Goal: Information Seeking & Learning: Learn about a topic

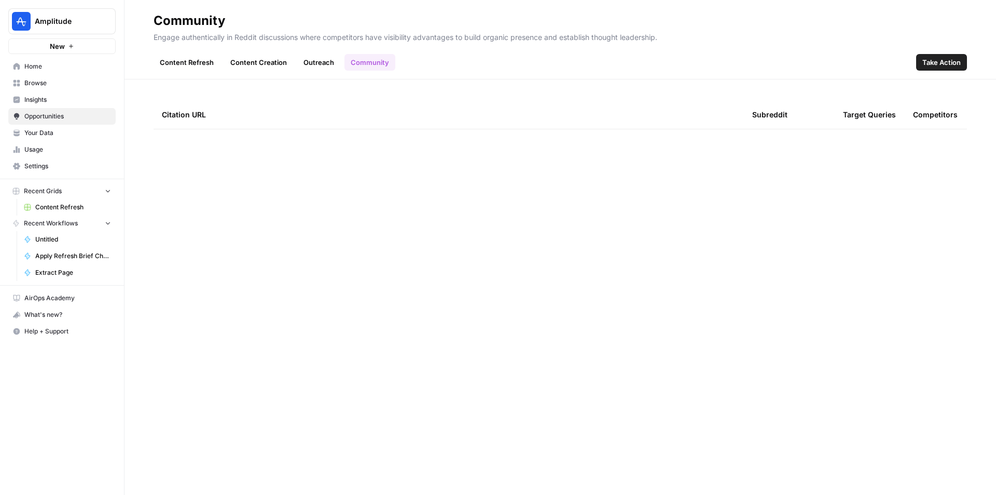
scroll to position [643, 0]
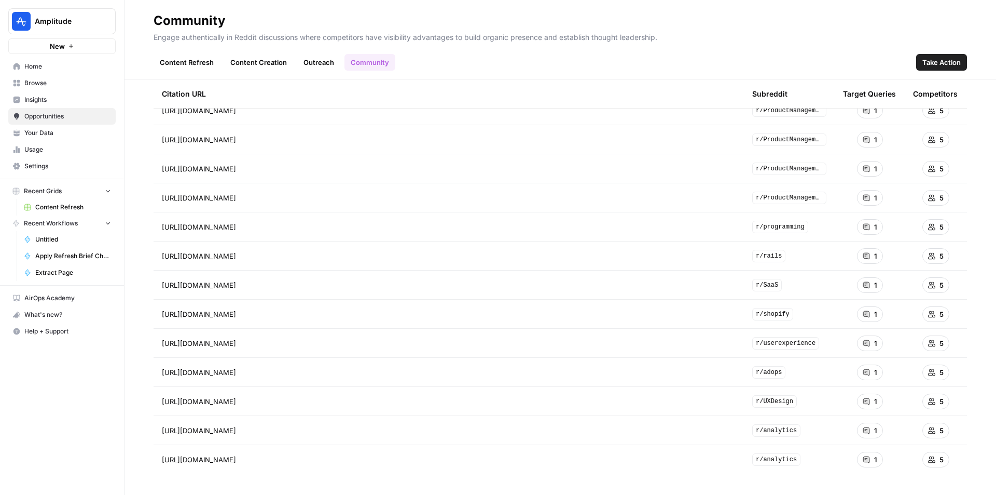
click at [63, 20] on span "Amplitude" at bounding box center [66, 21] width 63 height 10
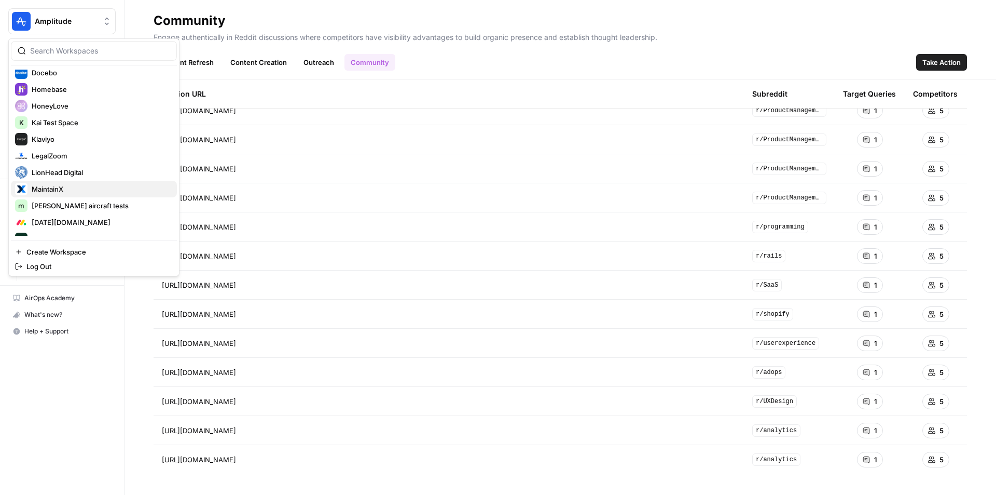
scroll to position [311, 0]
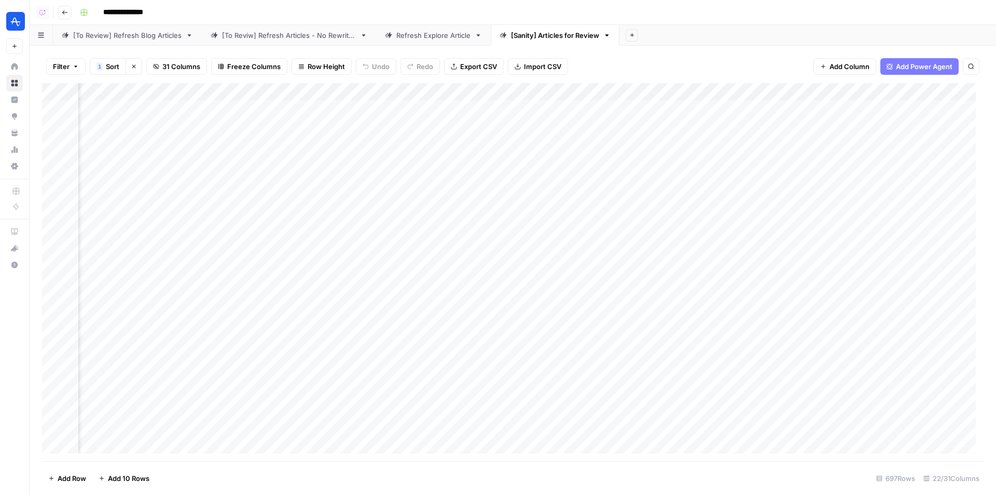
scroll to position [0, 1863]
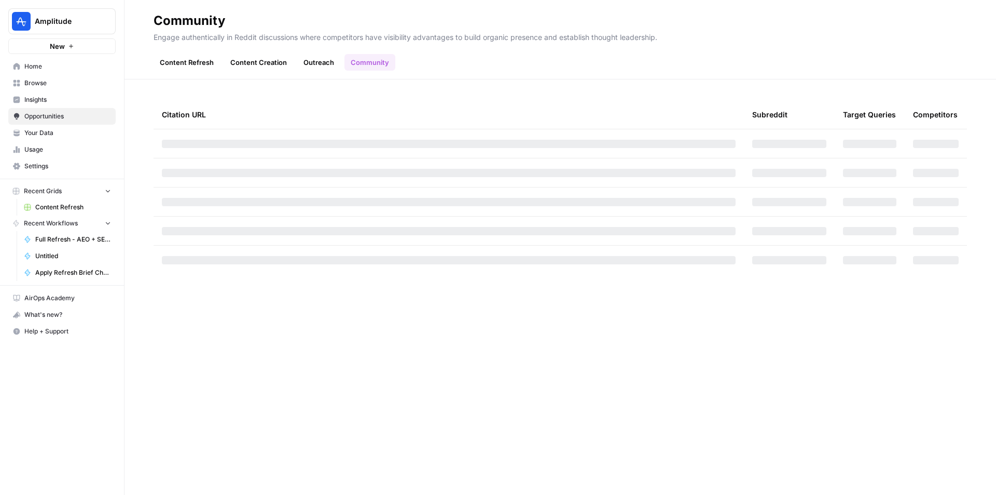
click at [65, 22] on span "Amplitude" at bounding box center [66, 21] width 63 height 10
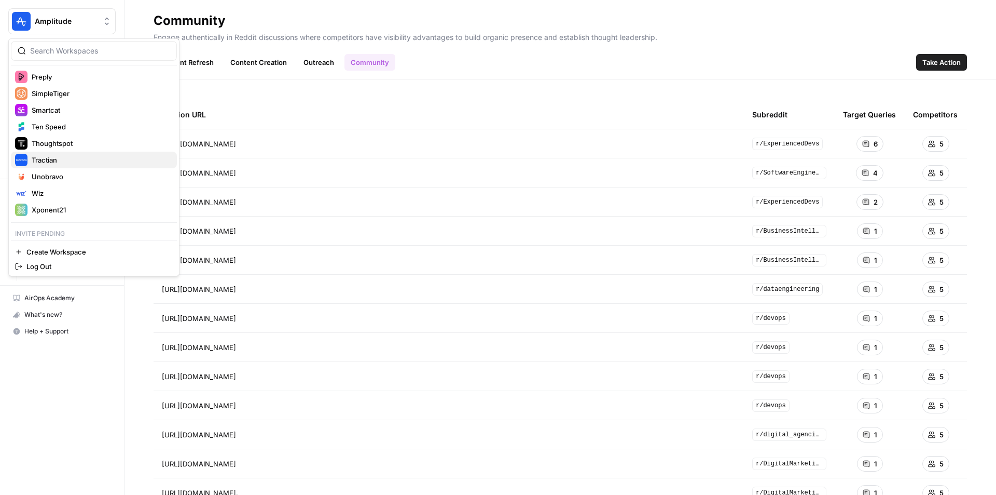
scroll to position [487, 0]
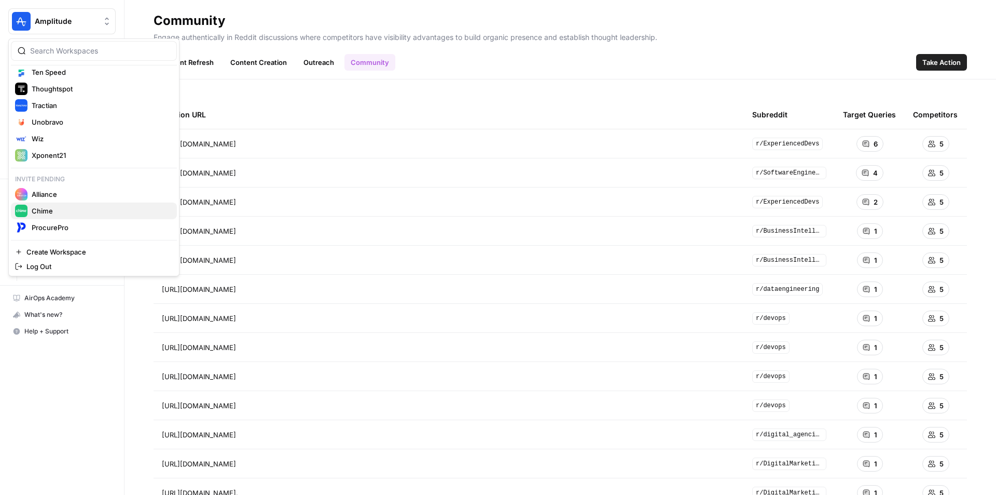
click at [75, 207] on span "Chime" at bounding box center [100, 211] width 137 height 10
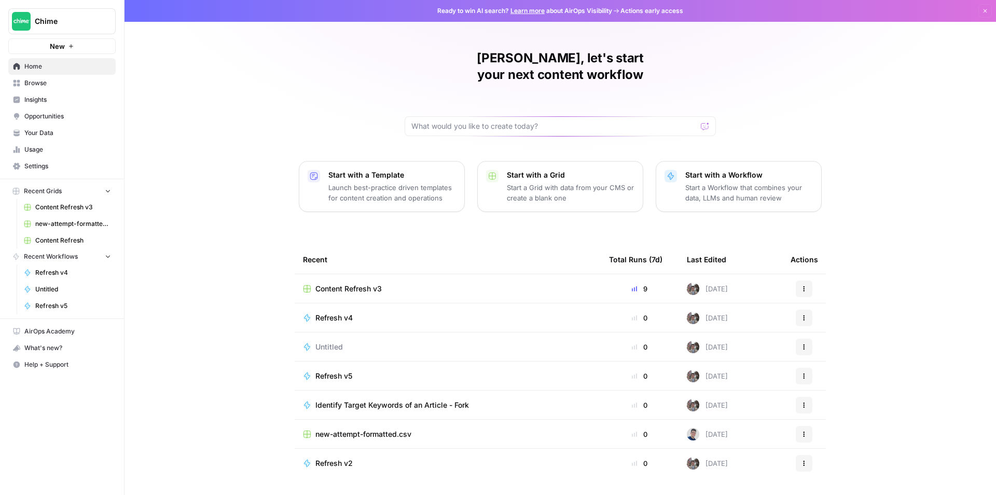
click at [63, 97] on span "Insights" at bounding box center [67, 99] width 87 height 9
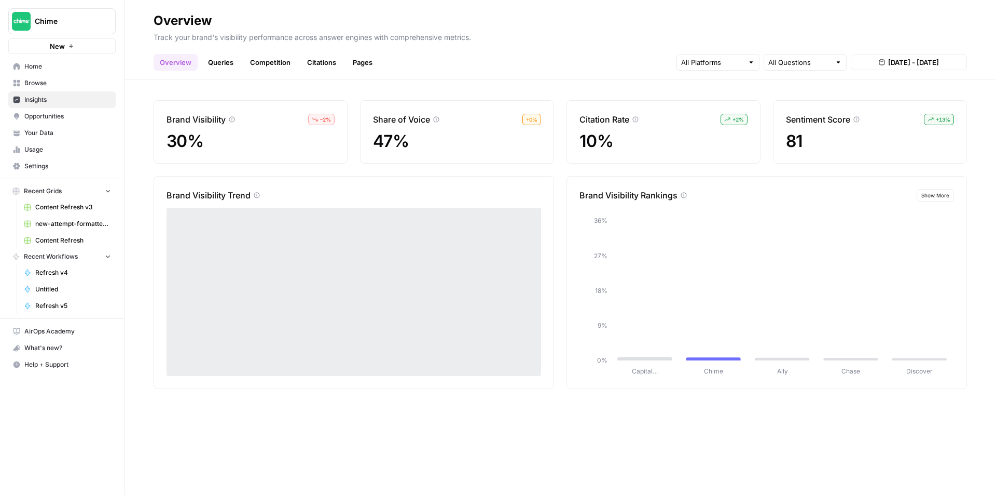
click at [211, 63] on link "Queries" at bounding box center [221, 62] width 38 height 17
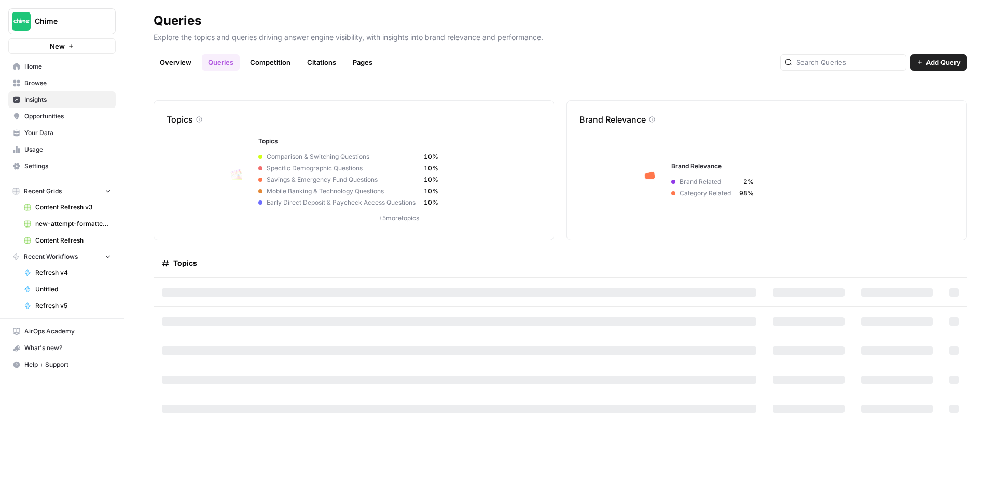
click at [186, 64] on link "Overview" at bounding box center [176, 62] width 44 height 17
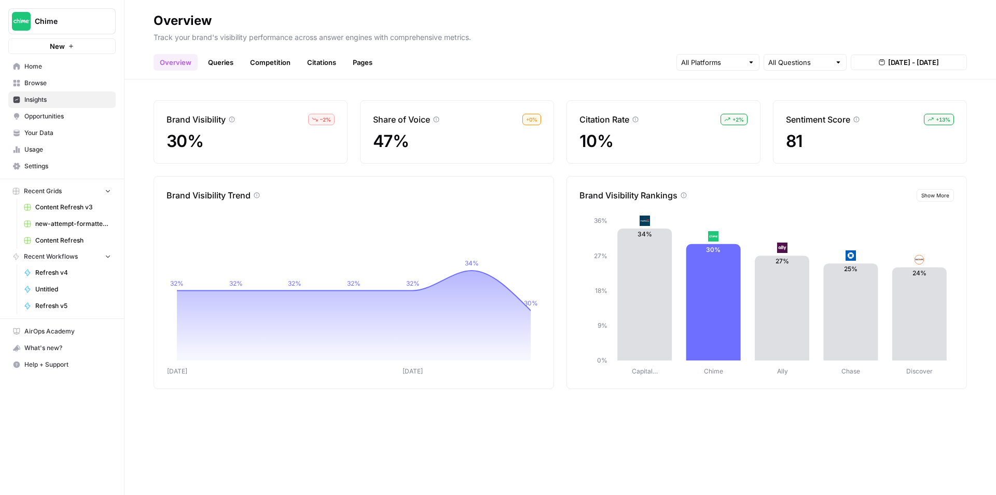
click at [279, 64] on link "Competition" at bounding box center [270, 62] width 53 height 17
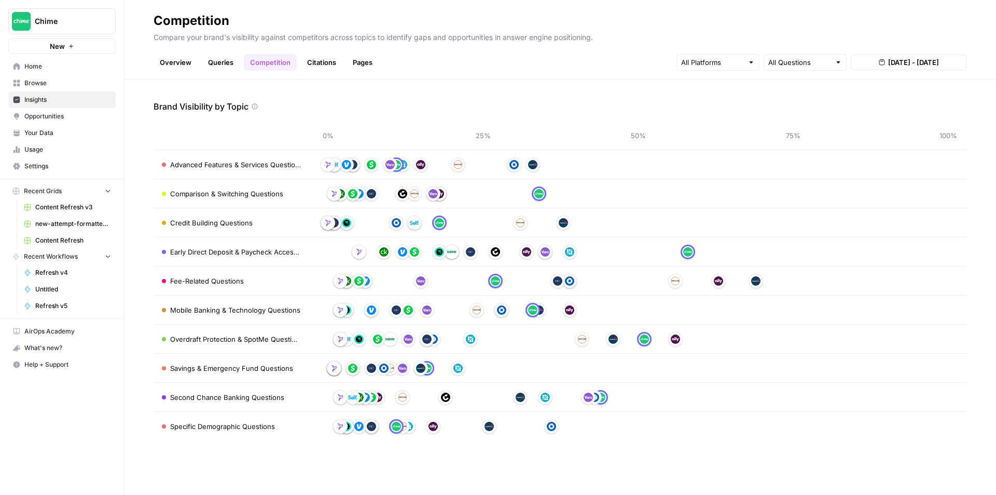
click at [63, 118] on span "Opportunities" at bounding box center [67, 116] width 87 height 9
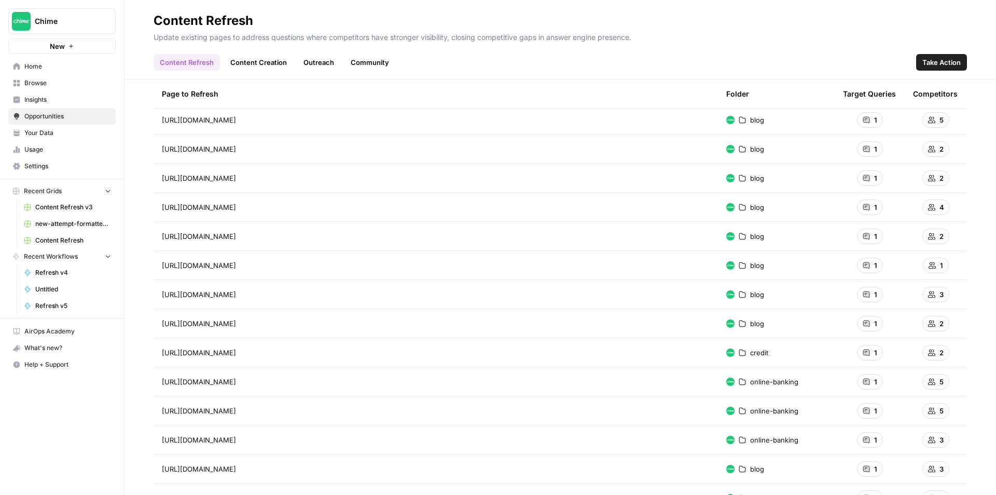
scroll to position [702, 0]
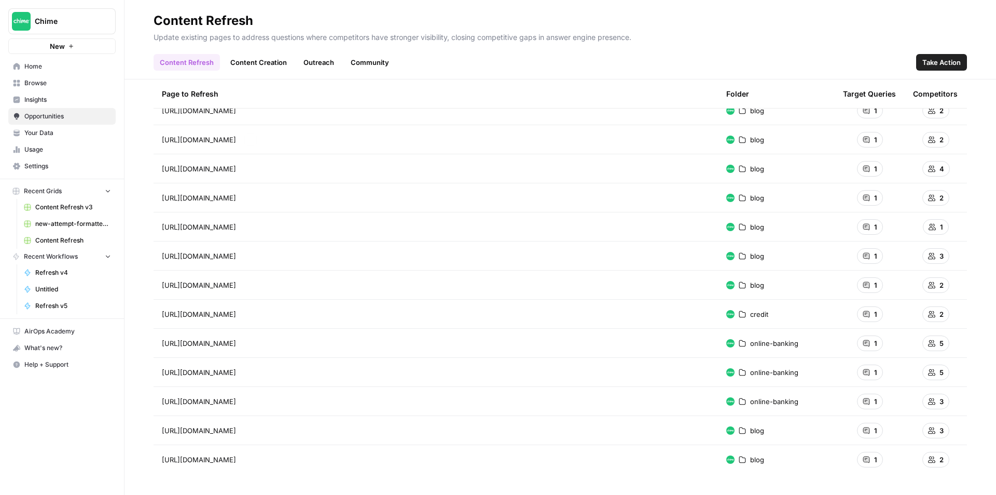
click at [261, 63] on link "Content Creation" at bounding box center [258, 62] width 69 height 17
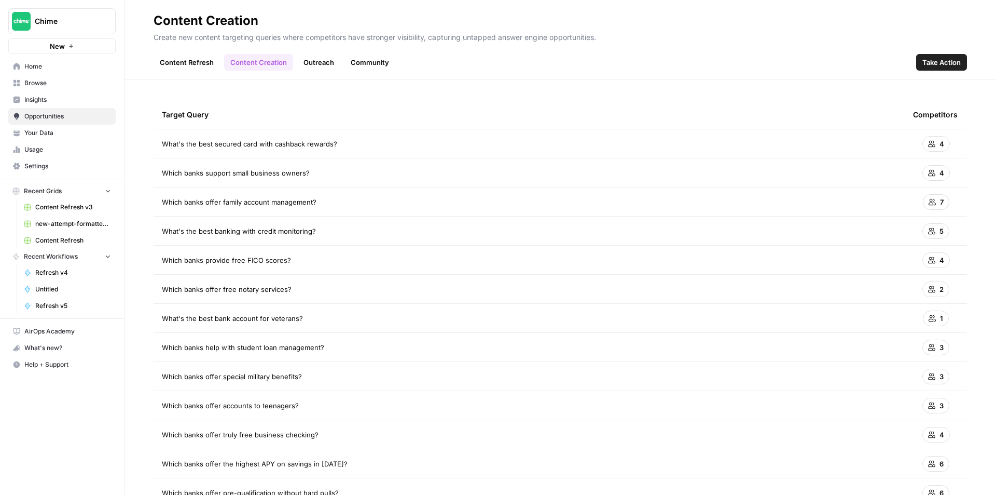
click at [324, 58] on link "Outreach" at bounding box center [318, 62] width 43 height 17
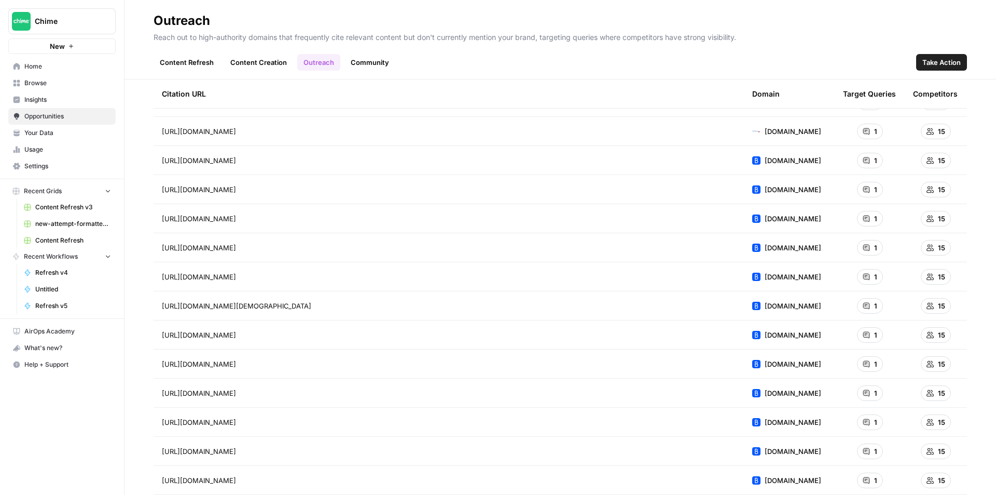
scroll to position [986, 0]
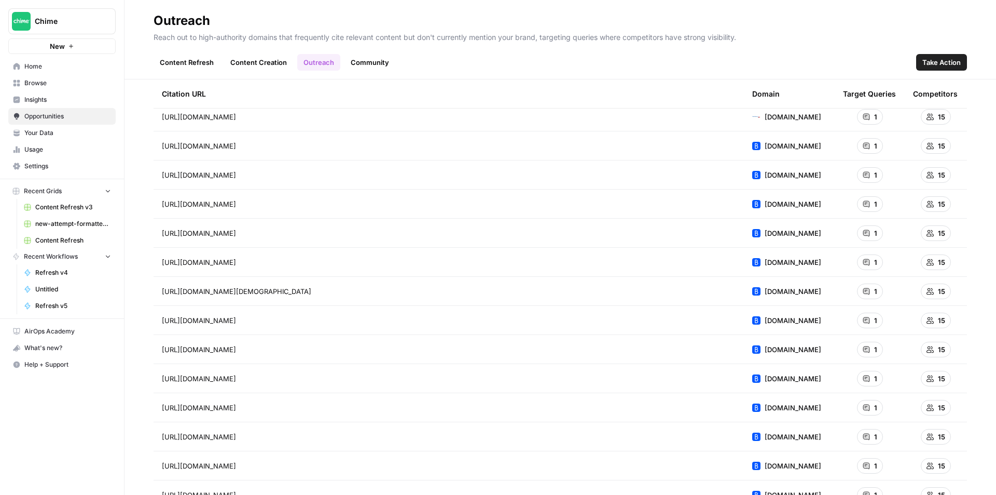
click at [161, 59] on link "Content Refresh" at bounding box center [187, 62] width 66 height 17
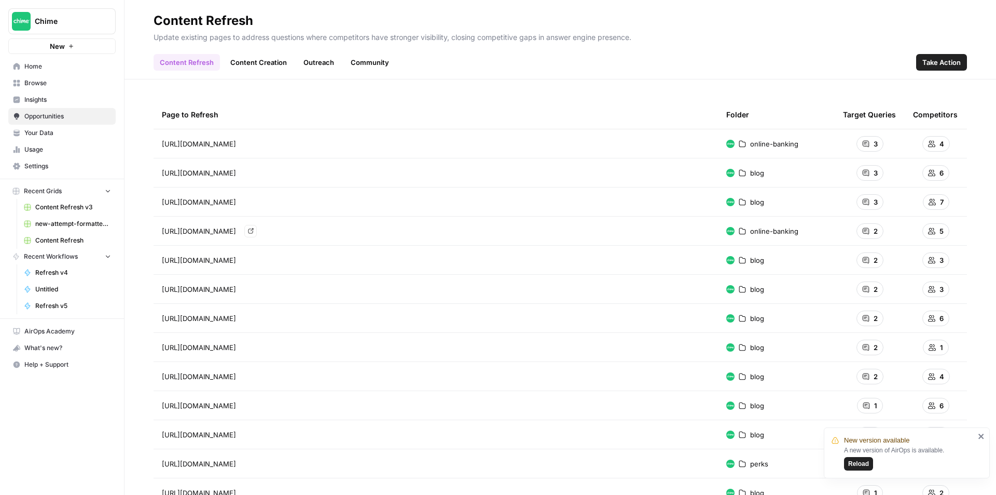
click at [498, 235] on div "https://www.chime.com/online-banking/bank-fees/ Go to page" at bounding box center [436, 231] width 548 height 12
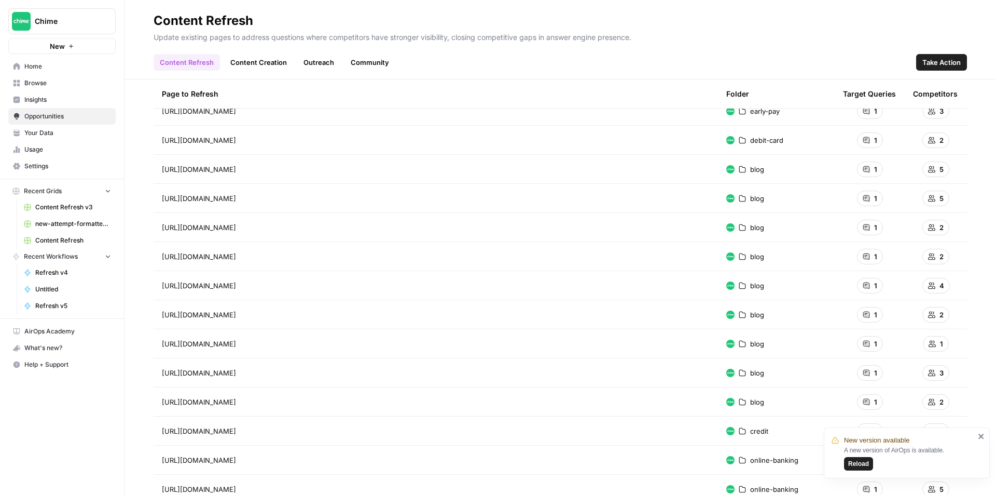
scroll to position [702, 0]
click at [316, 57] on link "Outreach" at bounding box center [318, 62] width 43 height 17
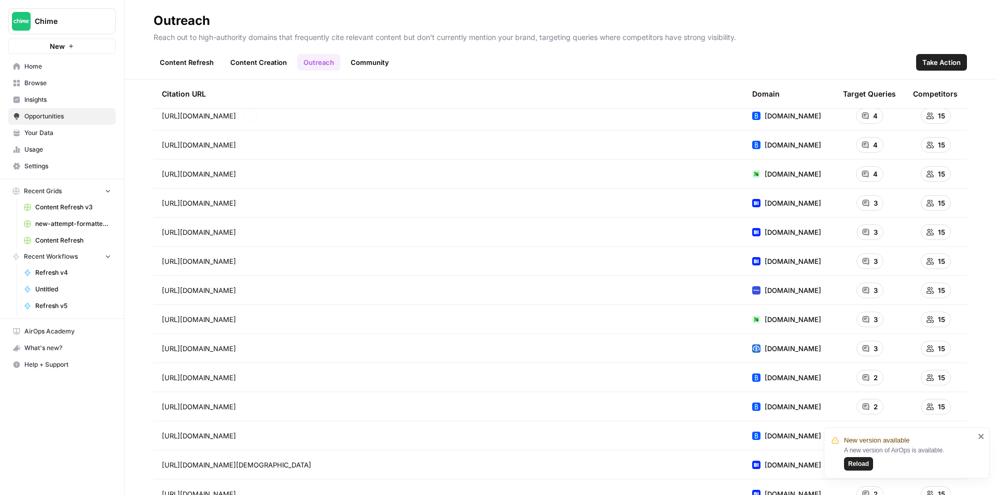
scroll to position [156, 0]
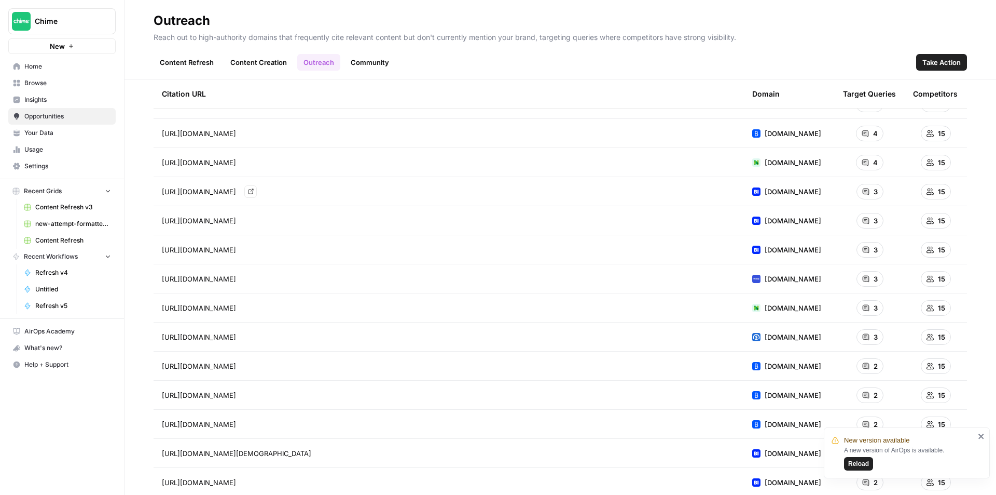
click at [257, 188] on link "Go to page" at bounding box center [250, 191] width 12 height 12
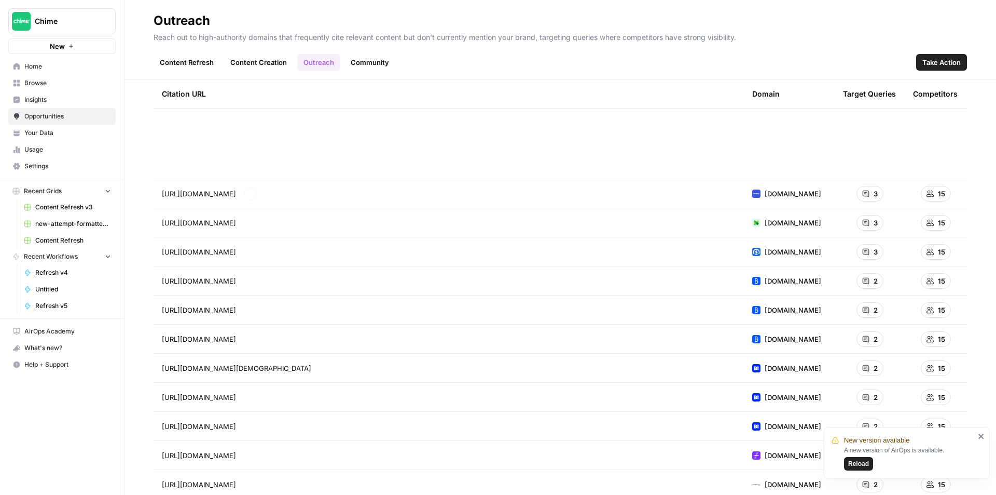
scroll to position [467, 0]
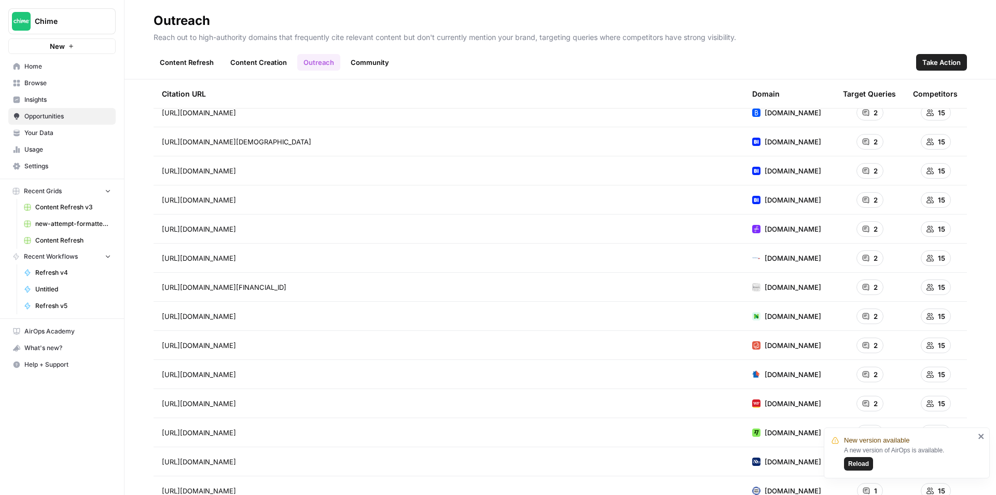
click at [420, 309] on td "https://www.nerdwallet.com/article/banking/how-to-switch-banks" at bounding box center [449, 316] width 591 height 29
click at [254, 316] on icon "Go to page https://www.nerdwallet.com/article/banking/how-to-switch-banks" at bounding box center [251, 316] width 6 height 6
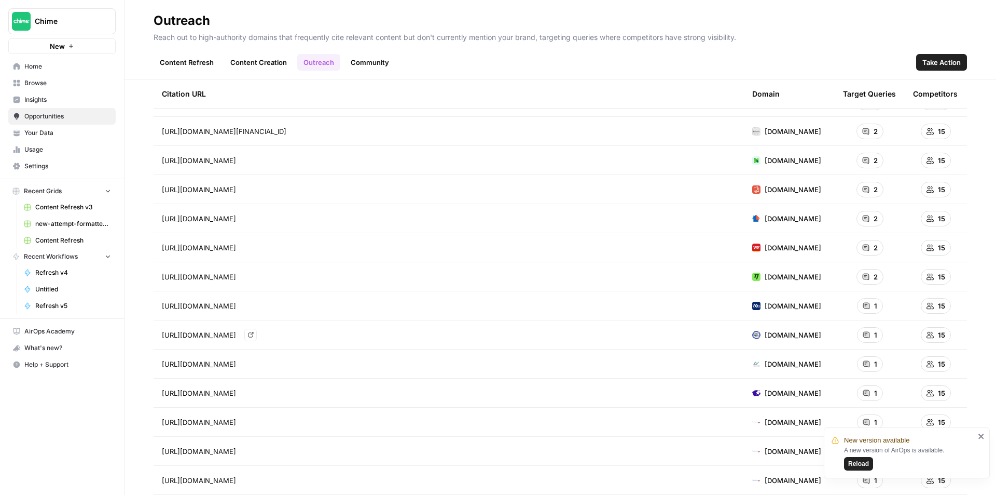
drag, startPoint x: 371, startPoint y: 334, endPoint x: 379, endPoint y: 335, distance: 8.4
click at [372, 334] on div "https://afro.com/a-guide-to-saving-money-on-minimum-wage/ Go to page" at bounding box center [449, 334] width 574 height 12
click at [254, 335] on icon "Go to page https://afro.com/a-guide-to-saving-money-on-minimum-wage/" at bounding box center [251, 335] width 6 height 6
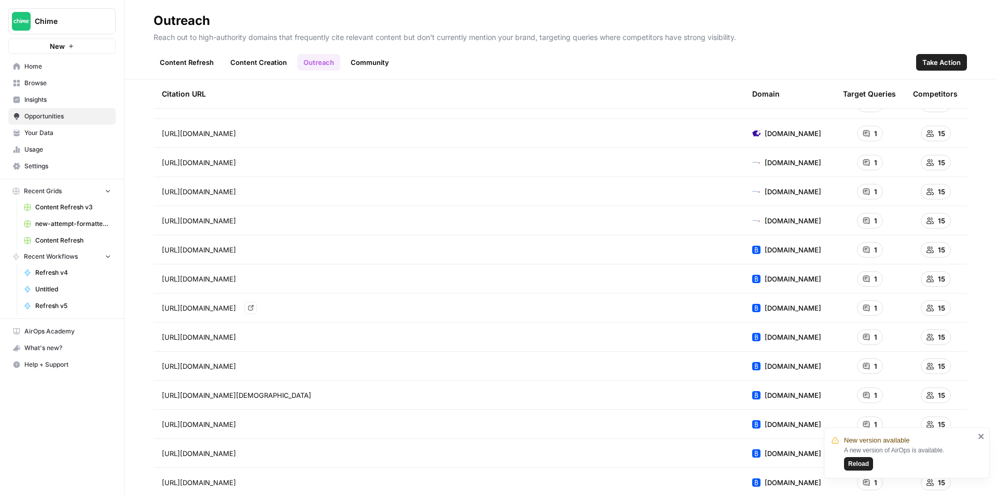
click at [257, 306] on link "Go to page" at bounding box center [250, 308] width 12 height 12
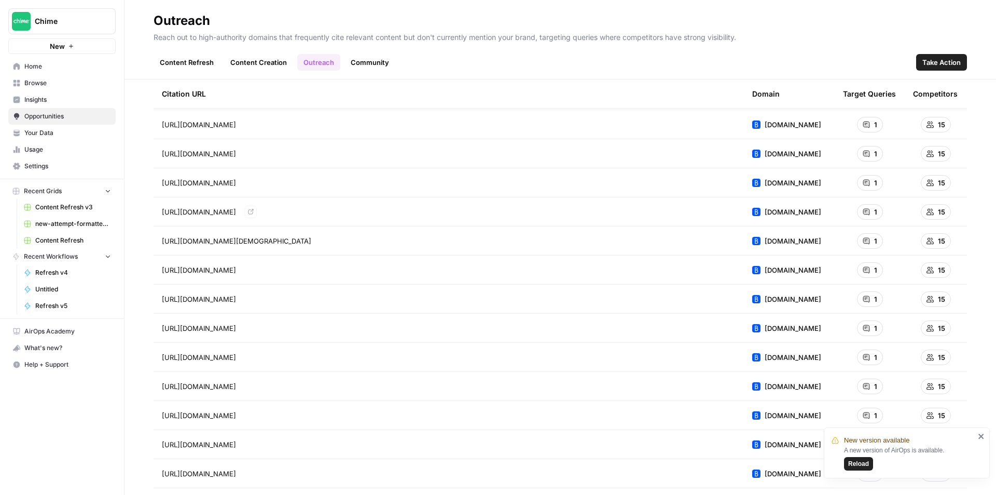
scroll to position [1038, 0]
click at [254, 355] on icon "Go to page https://www.bankrate.com/banking/top-banks-with-24-7-customer-suppor…" at bounding box center [251, 355] width 6 height 6
